Goal: Information Seeking & Learning: Compare options

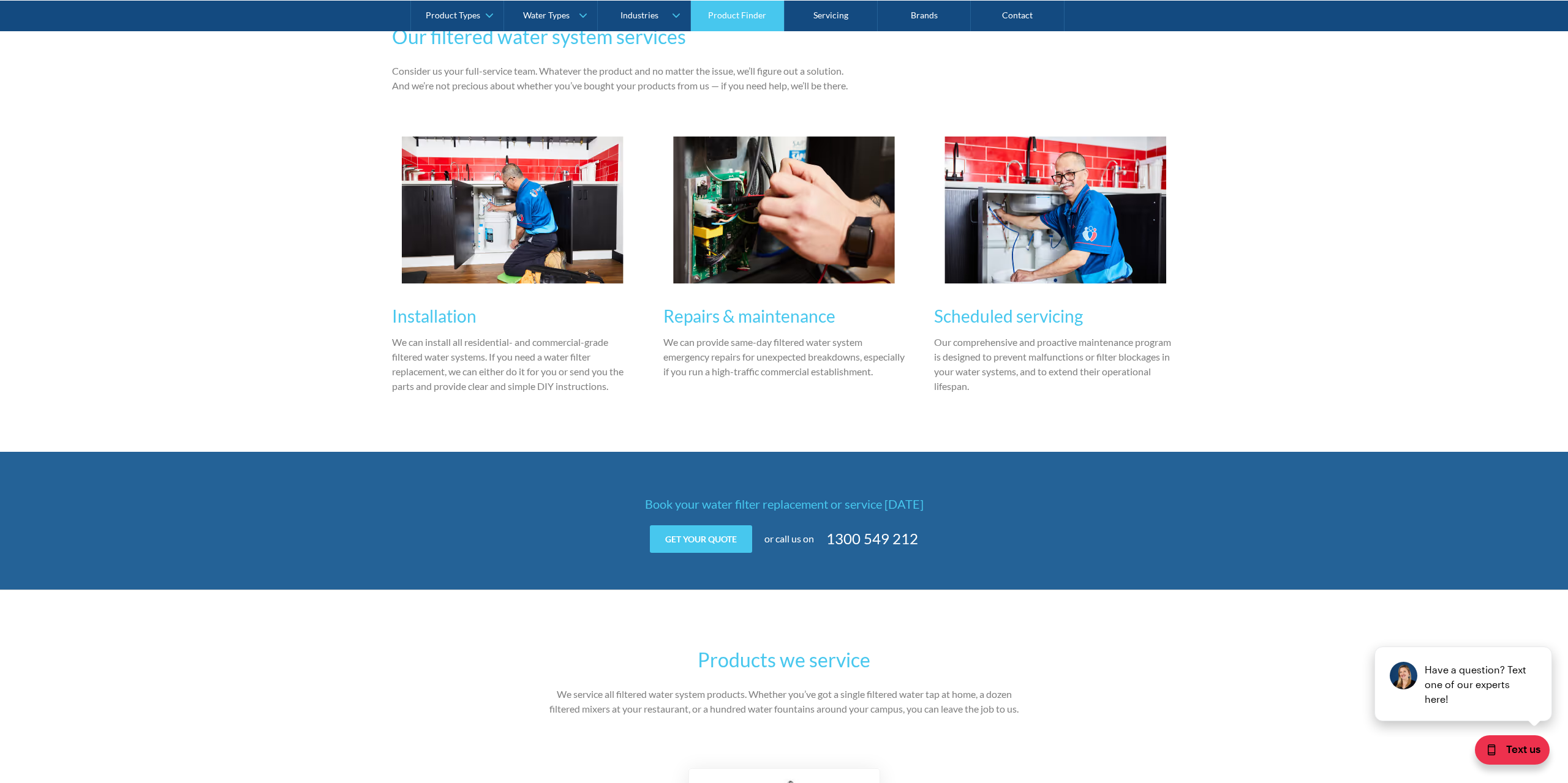
click at [719, 12] on link "Product Finder" at bounding box center [737, 15] width 93 height 30
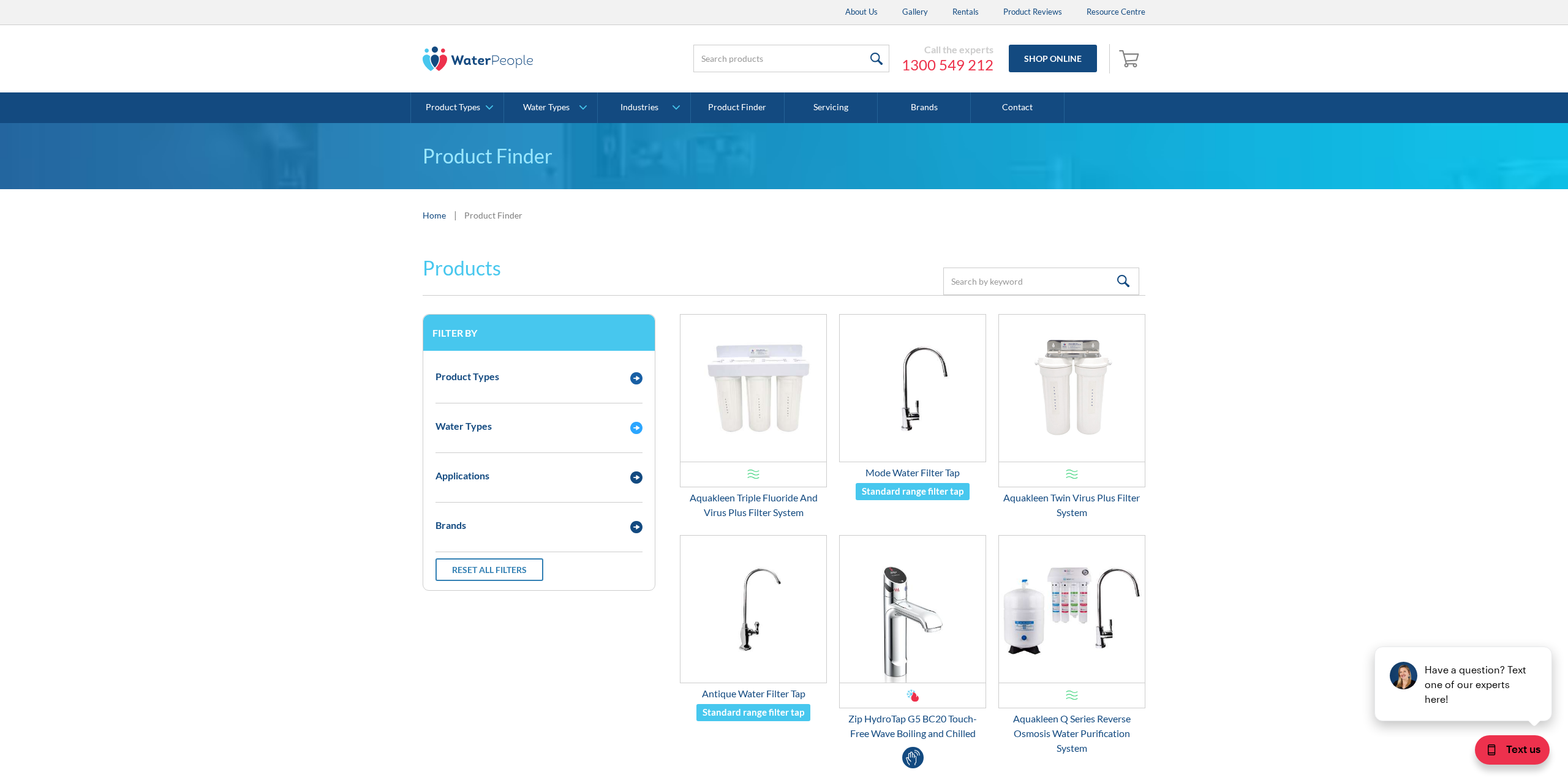
click at [585, 359] on div "Product Types Filtered Water Taps Sensor/Hands Free Taps Water Coolers Drinking…" at bounding box center [538, 470] width 232 height 239
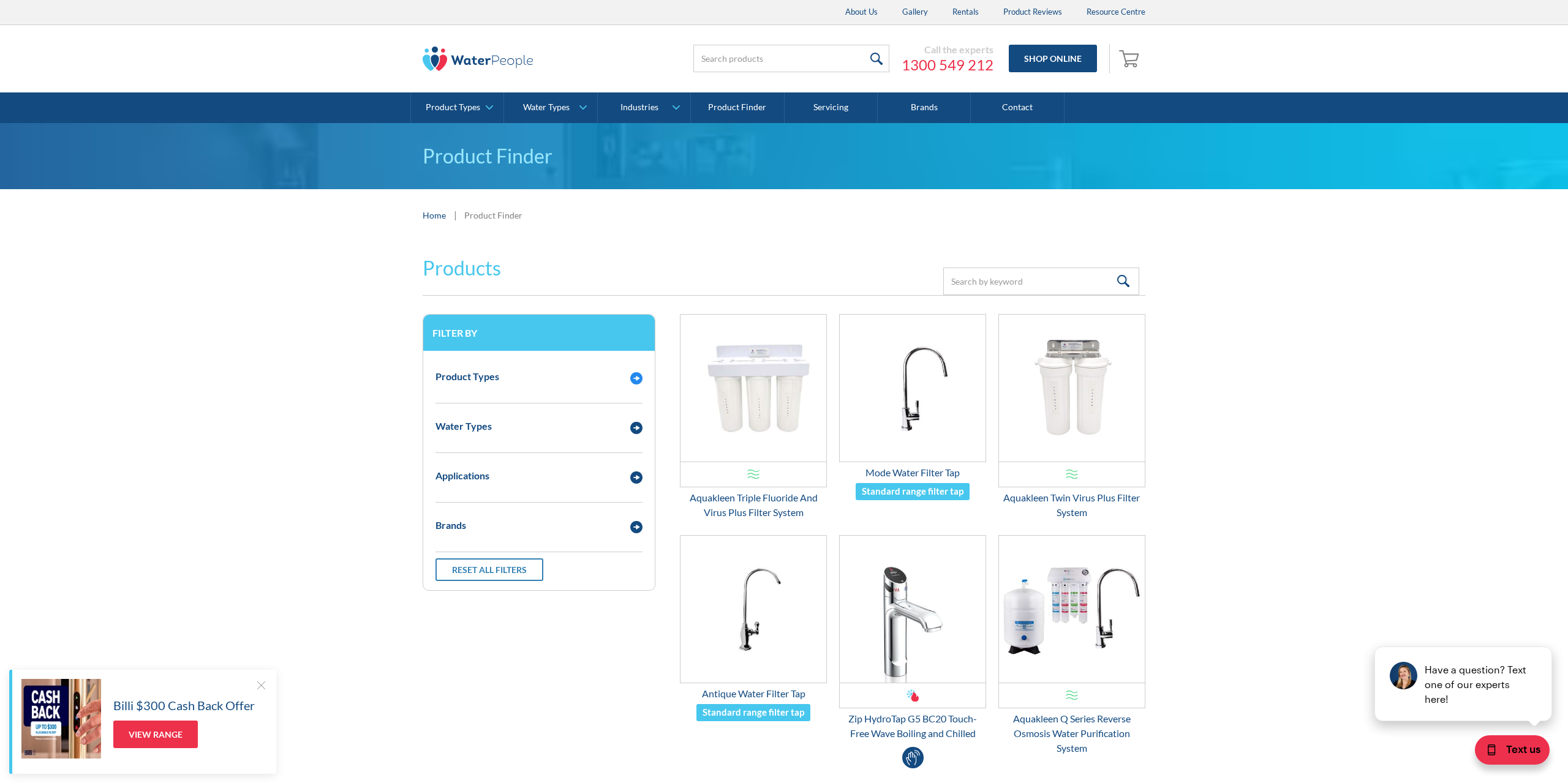
click at [573, 384] on div "Product Types" at bounding box center [526, 376] width 195 height 15
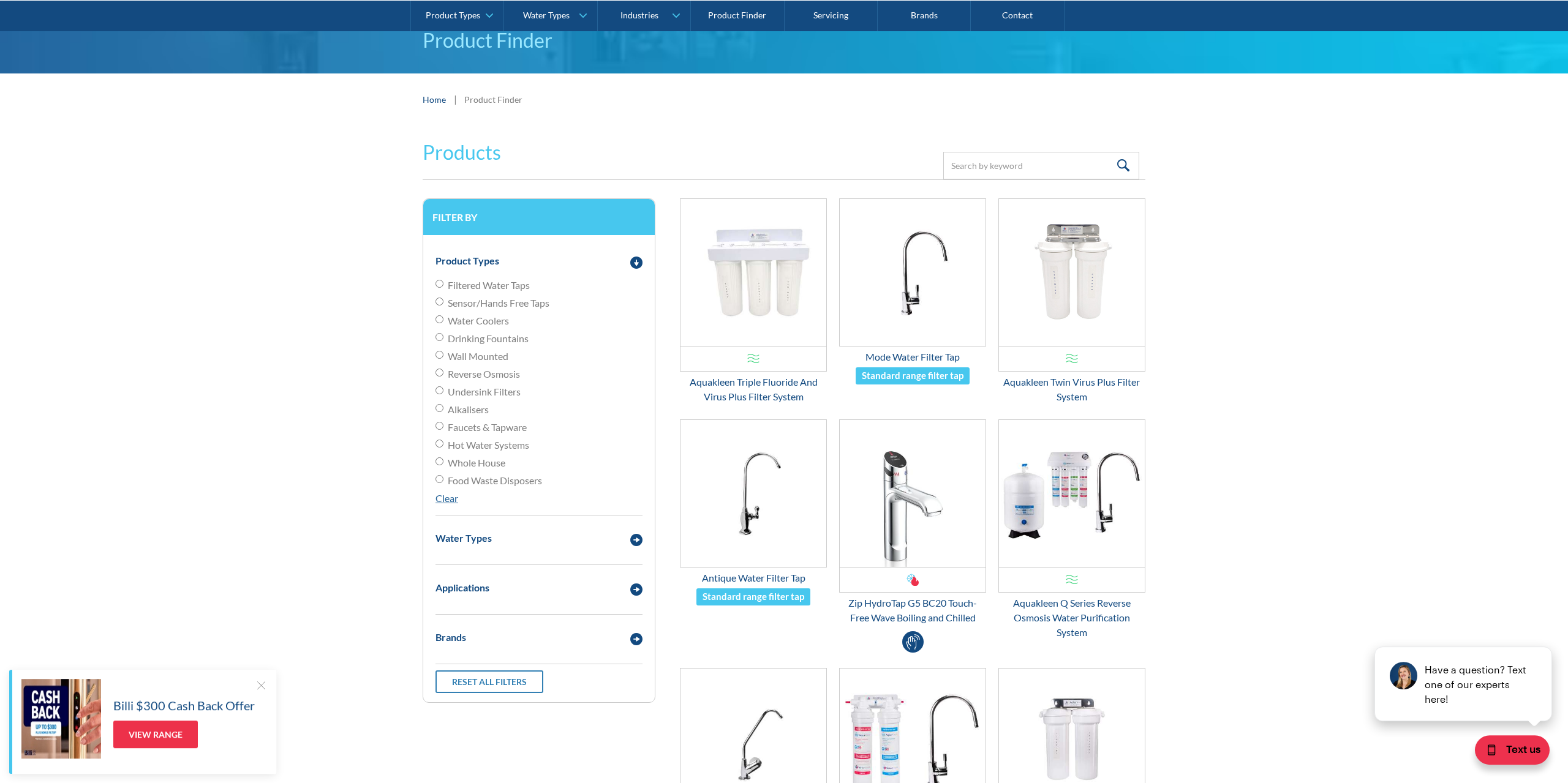
scroll to position [188, 0]
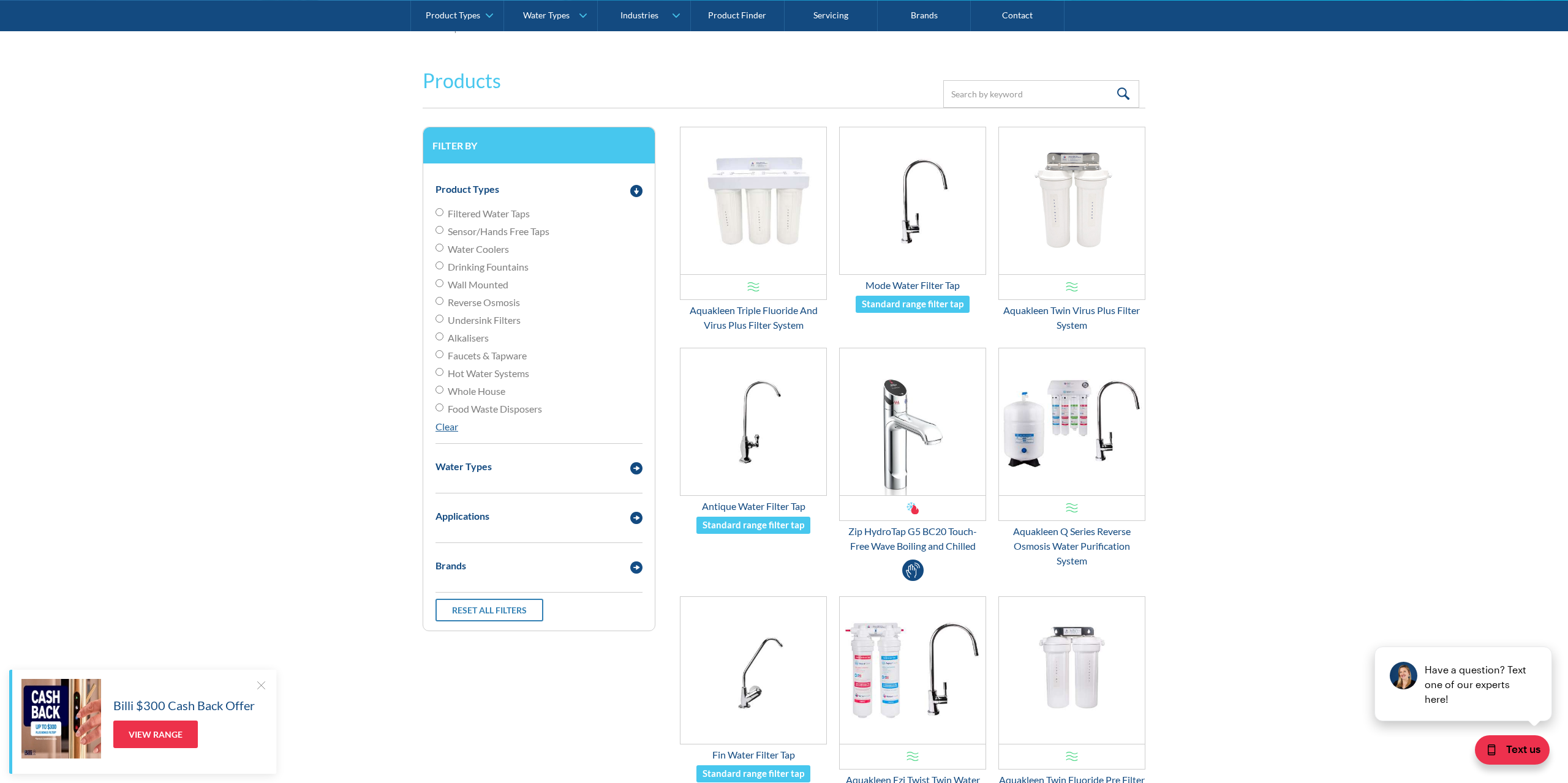
click at [447, 541] on div "Applications Residential Commercial Clear" at bounding box center [539, 521] width 207 height 43
click at [456, 575] on div "Brands" at bounding box center [538, 566] width 219 height 34
click at [445, 611] on label "Billi" at bounding box center [539, 608] width 207 height 14
click at [444, 611] on input "Billi" at bounding box center [440, 607] width 8 height 8
radio input "true"
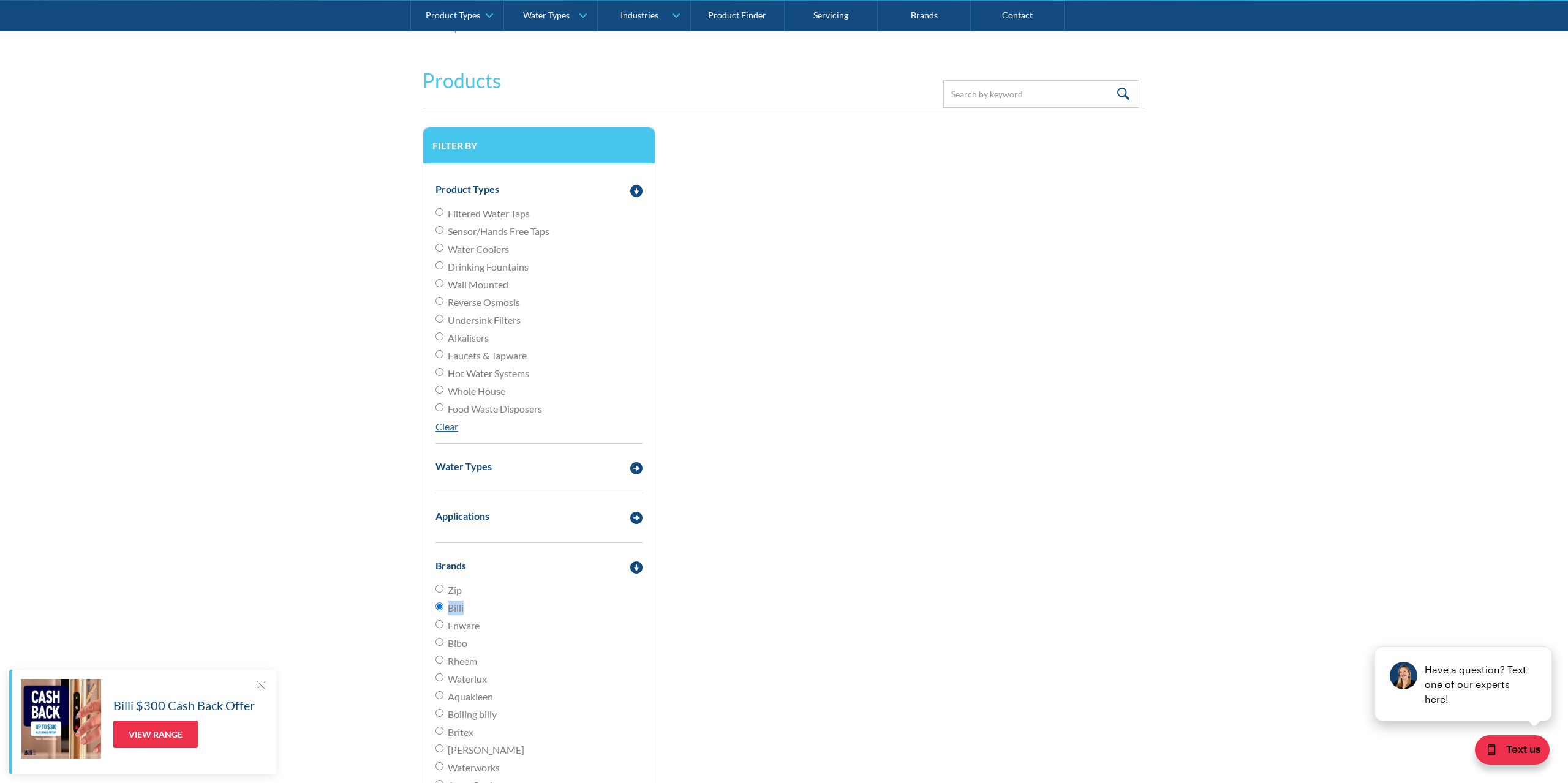
click at [445, 611] on label "Billi" at bounding box center [539, 608] width 207 height 14
click at [444, 611] on input "Billi" at bounding box center [440, 607] width 8 height 8
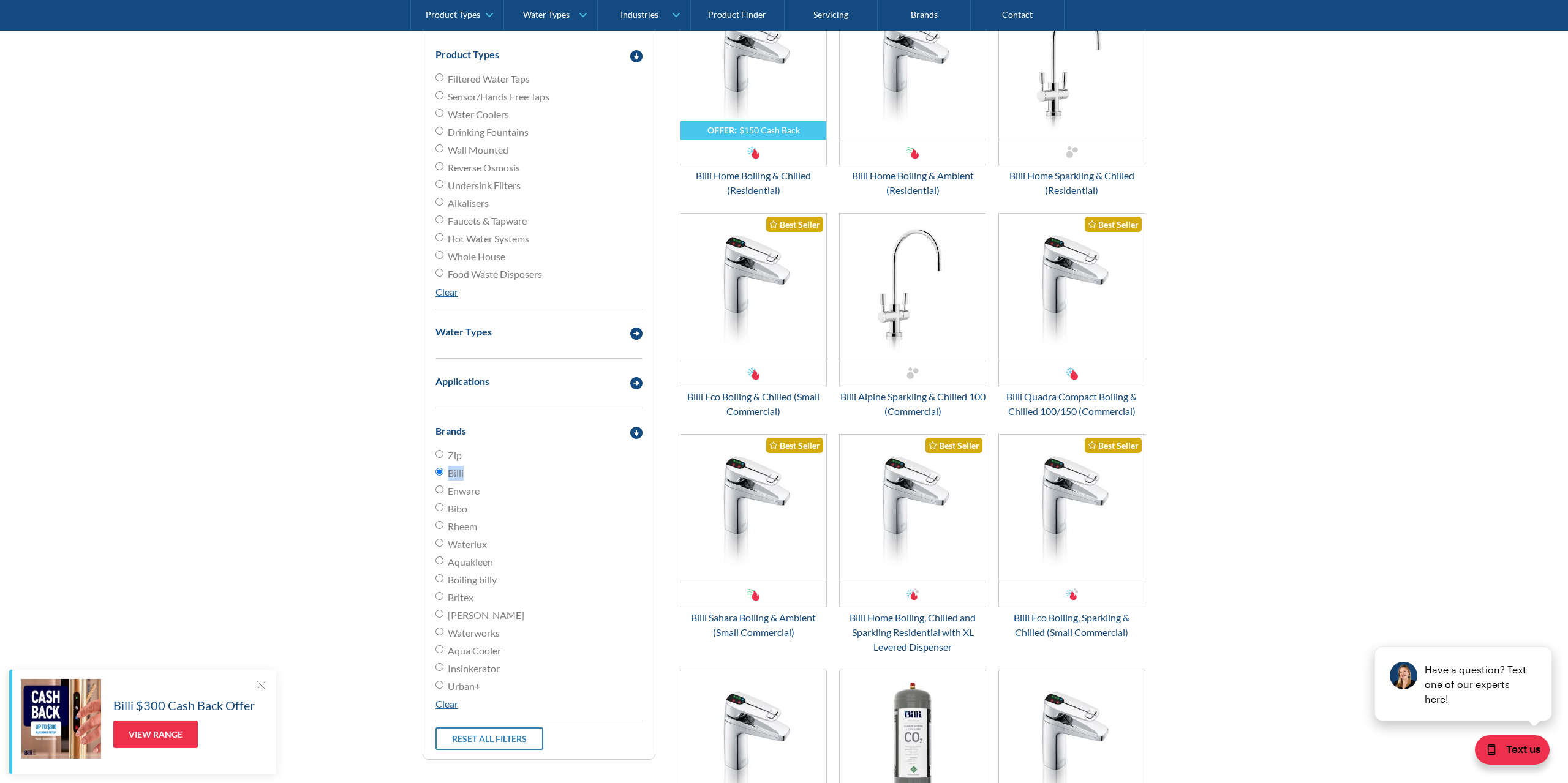
scroll to position [375, 0]
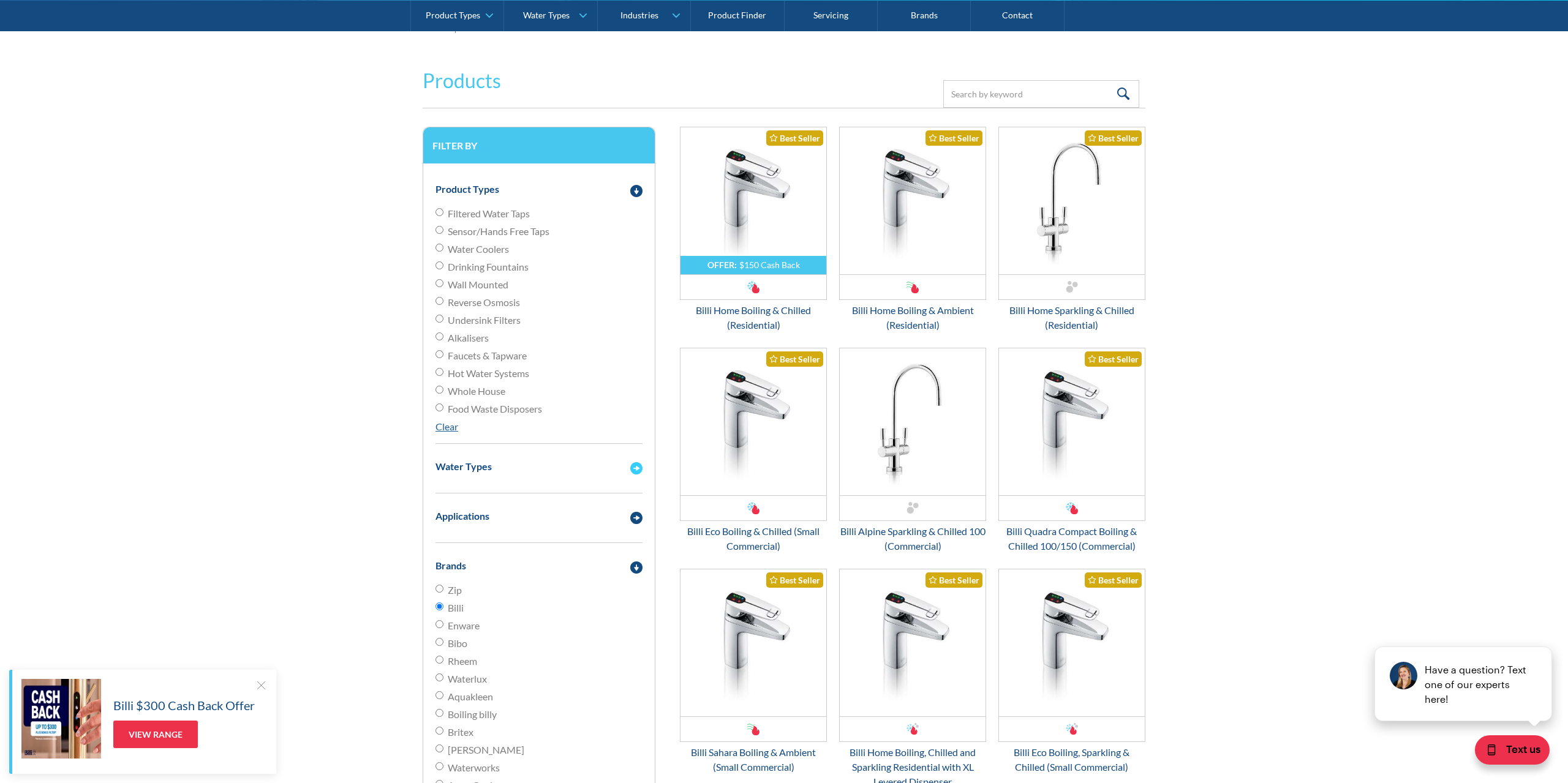
drag, startPoint x: 550, startPoint y: 465, endPoint x: 543, endPoint y: 466, distance: 7.1
click at [549, 465] on div "Water Types" at bounding box center [526, 466] width 195 height 15
click at [498, 545] on span "Chilled & Boiling" at bounding box center [482, 544] width 70 height 14
click at [444, 545] on input "Chilled & Boiling" at bounding box center [440, 543] width 8 height 8
radio input "true"
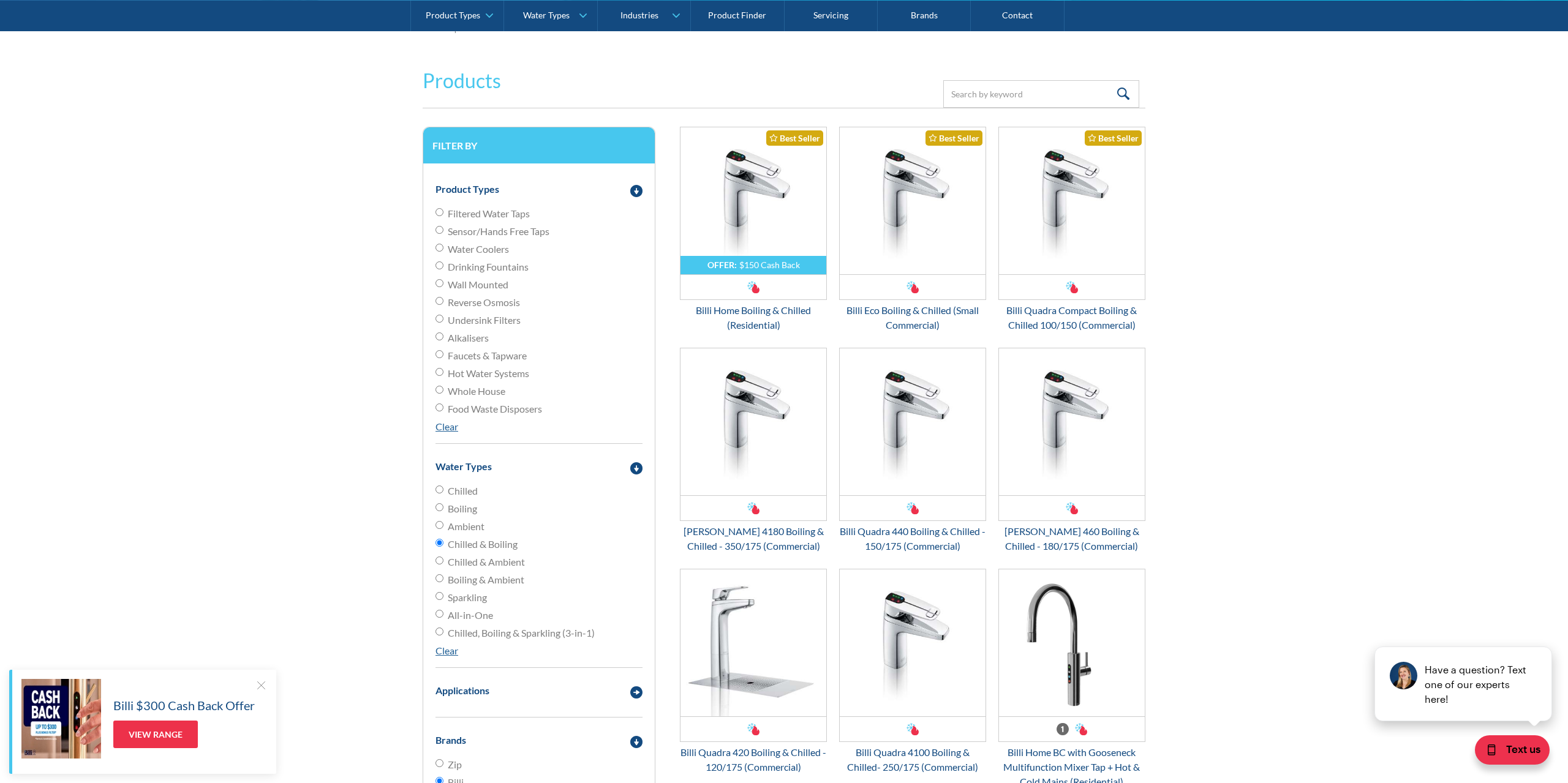
click at [1253, 483] on form "Products Filter Filter by Product Types Filtered Water Taps Sensor/Hands Free T…" at bounding box center [784, 577] width 1544 height 1046
click at [1531, 438] on form "Products Filter Filter by Product Types Filtered Water Taps Sensor/Hands Free T…" at bounding box center [784, 577] width 1544 height 1046
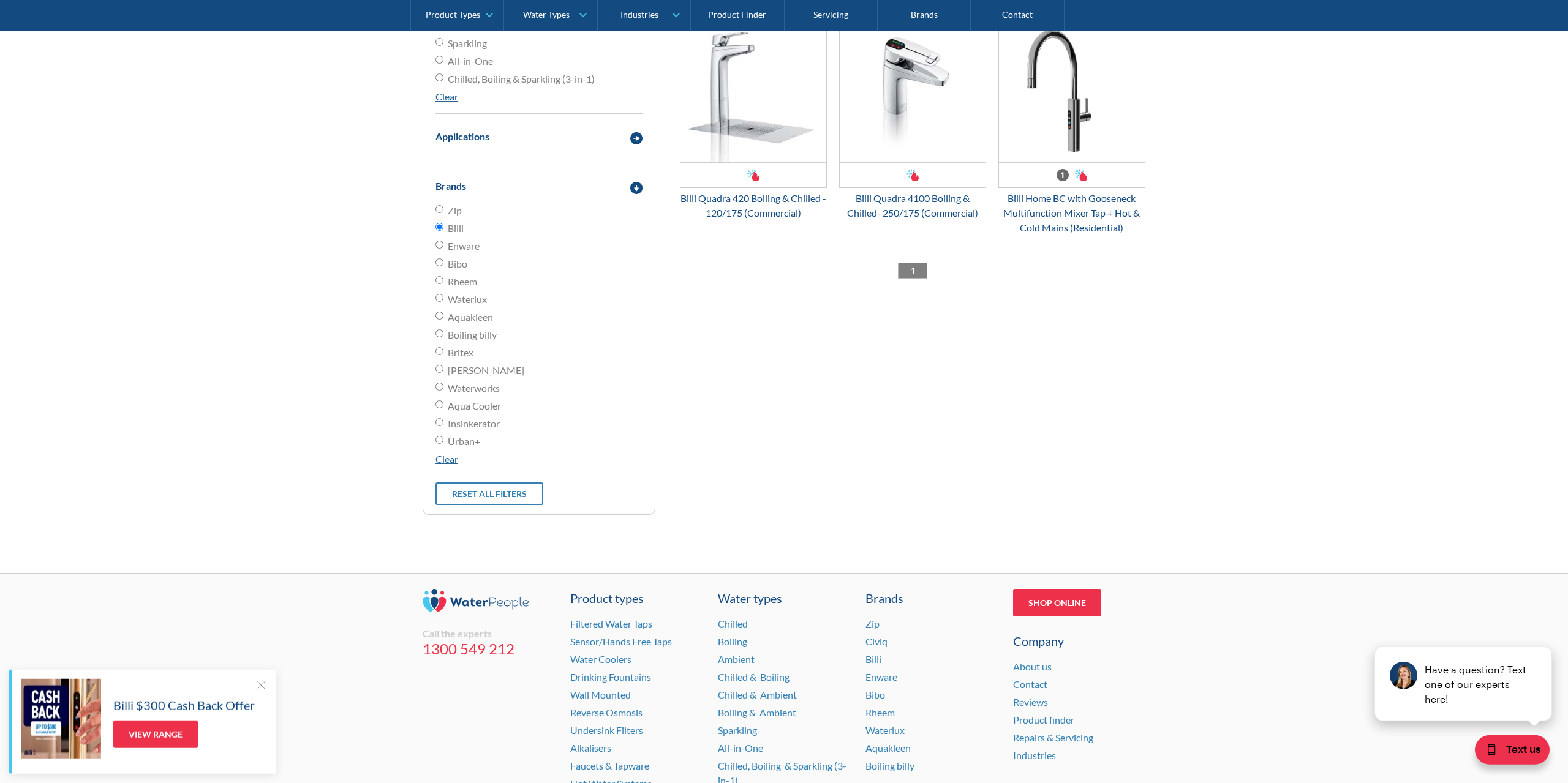
scroll to position [868, 0]
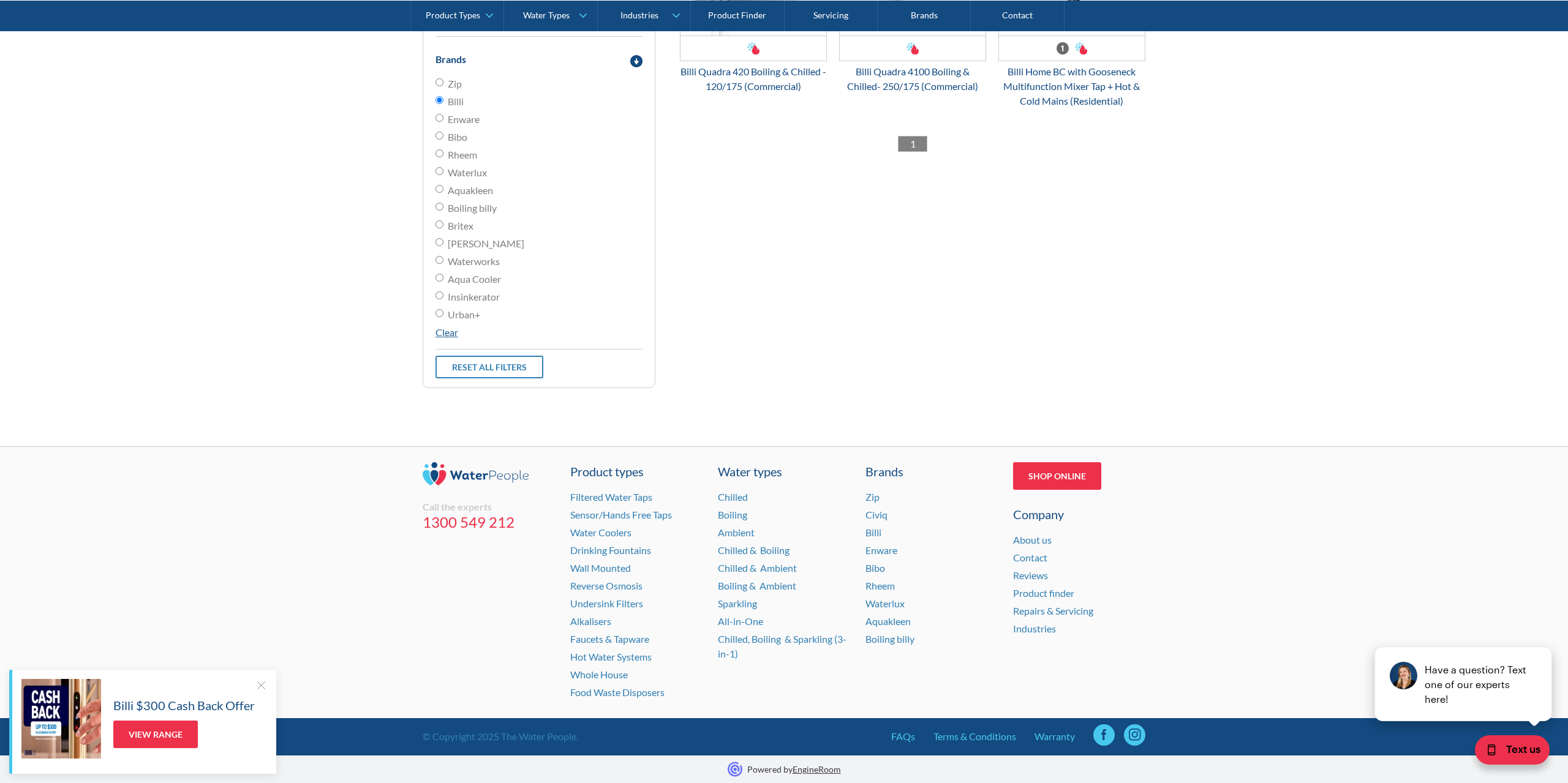
click at [441, 87] on label "Zip" at bounding box center [539, 83] width 207 height 14
click at [441, 87] on input "Zip" at bounding box center [440, 83] width 8 height 8
radio input "true"
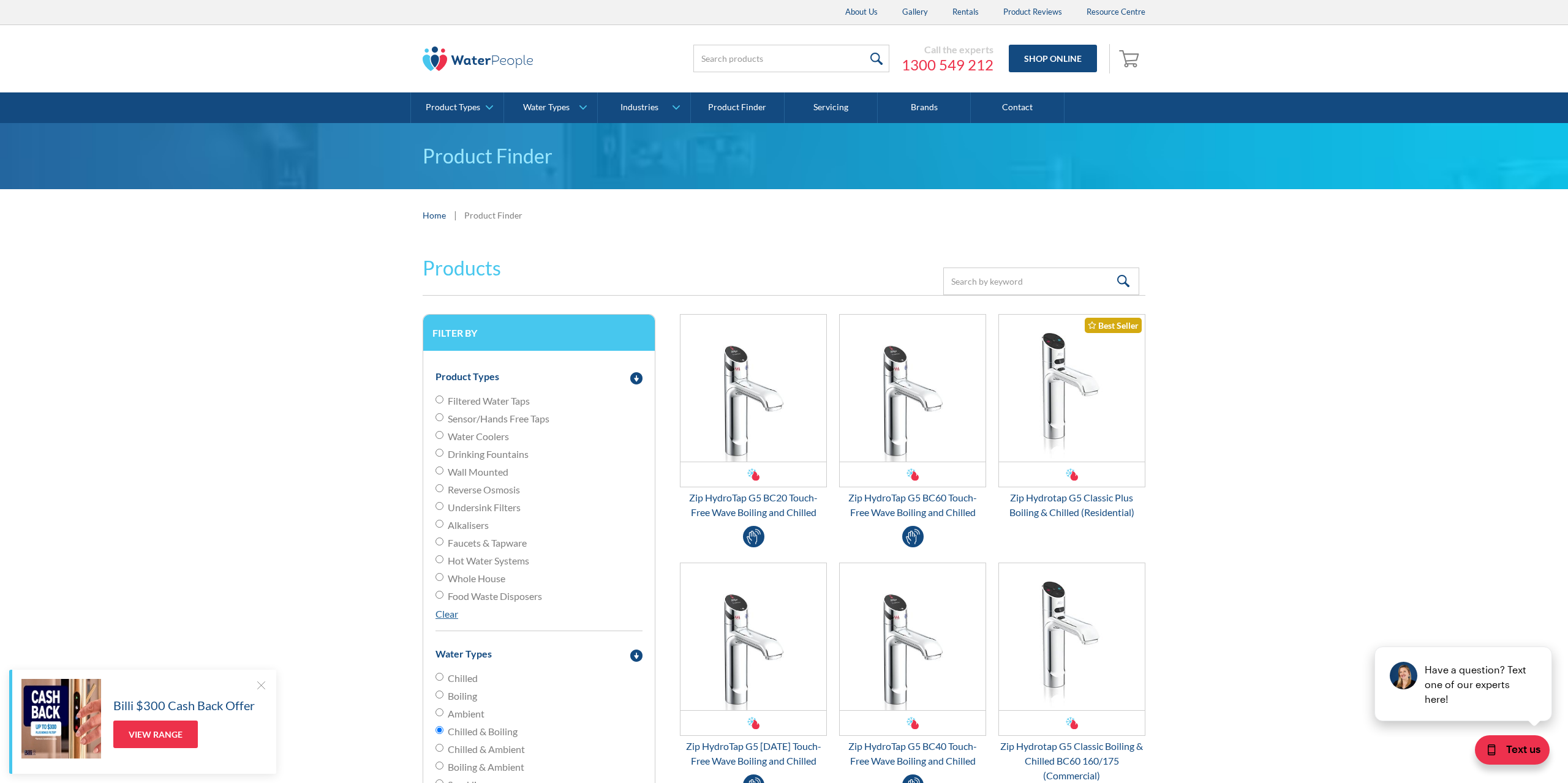
click at [321, 396] on form "Products Filter Filter by Product Types Filtered Water Taps Sensor/Hands Free T…" at bounding box center [784, 785] width 1544 height 1088
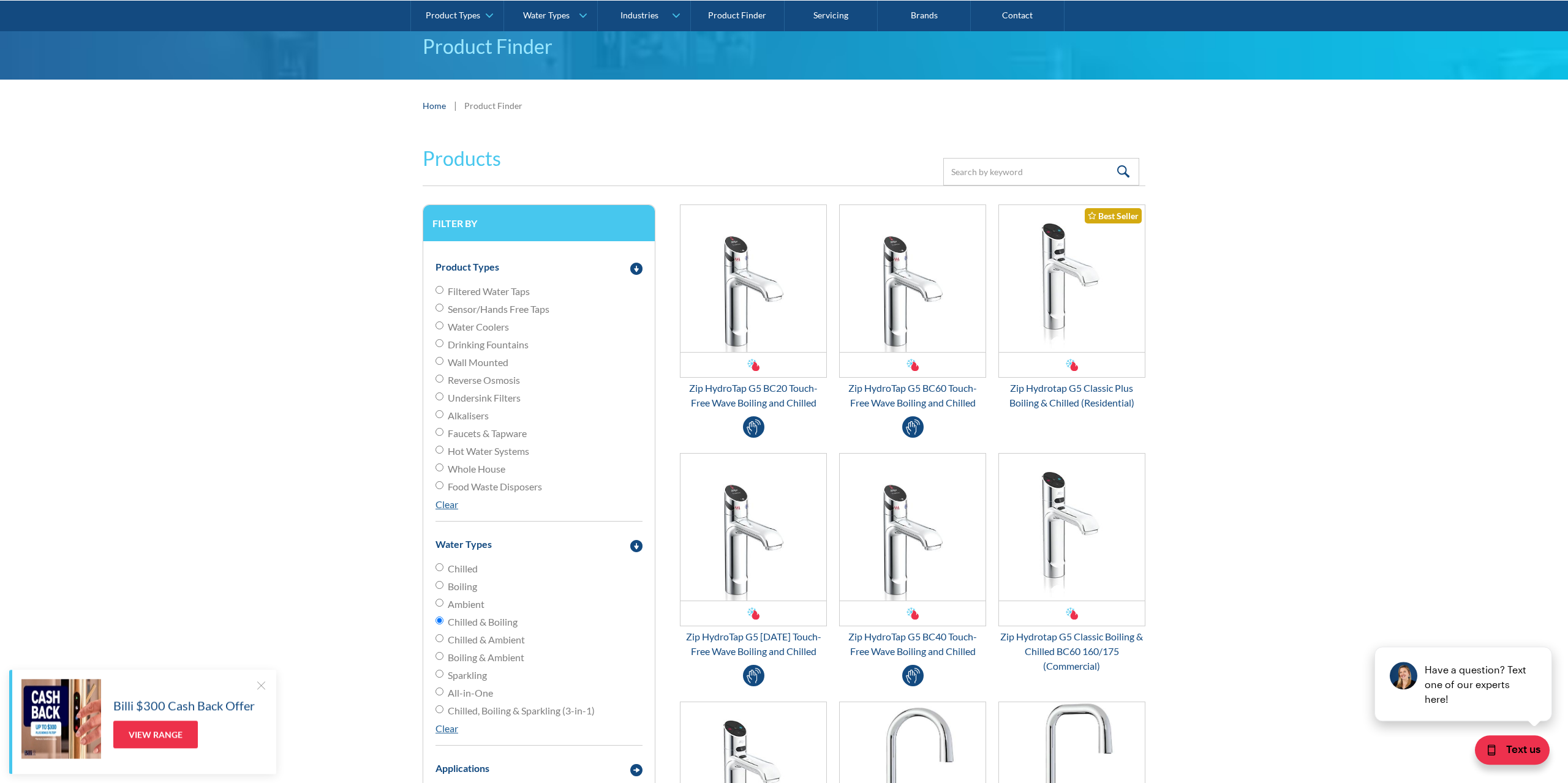
scroll to position [188, 0]
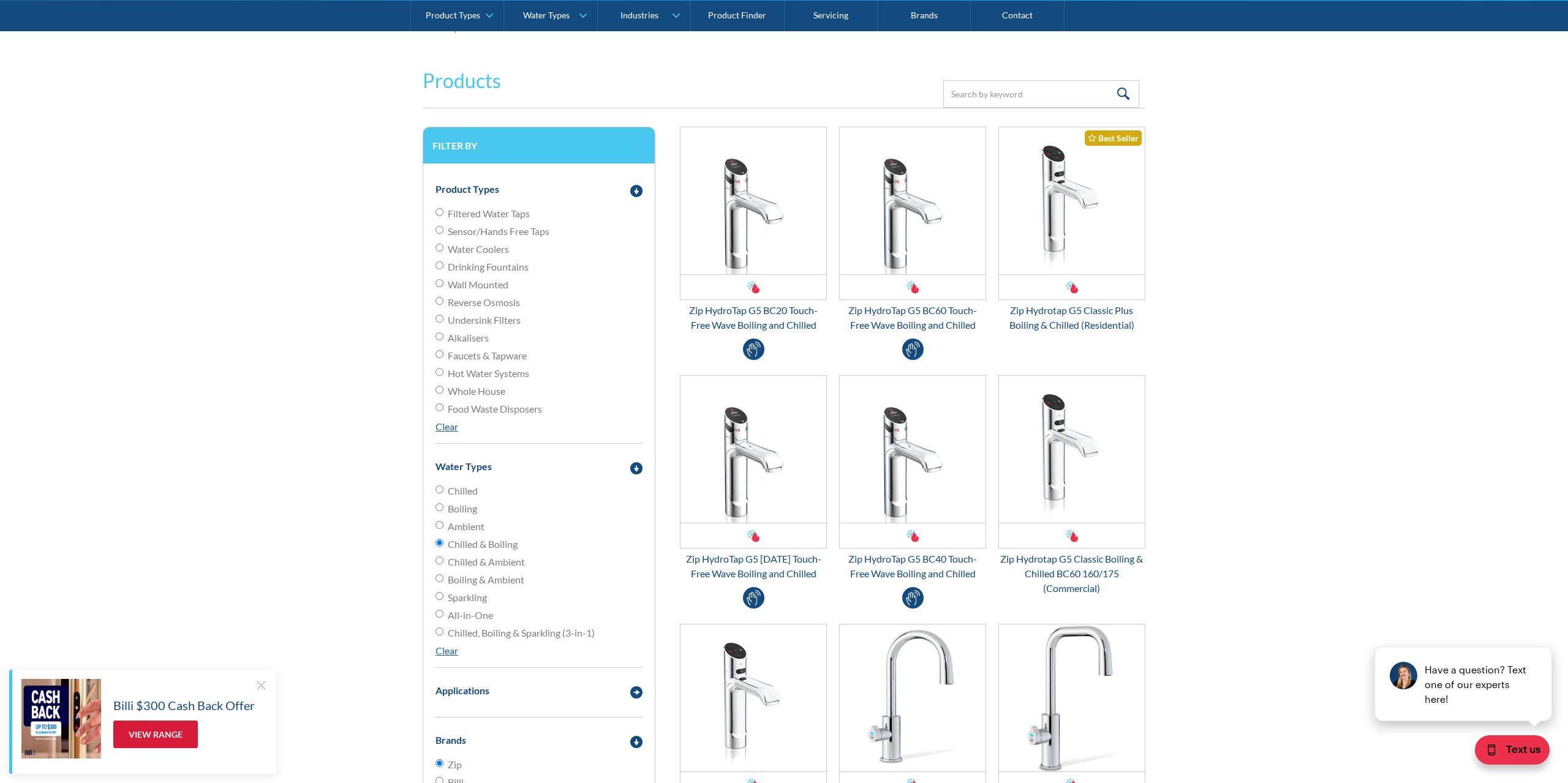
click at [165, 744] on link "View Range" at bounding box center [155, 734] width 84 height 27
